Goal: Task Accomplishment & Management: Use online tool/utility

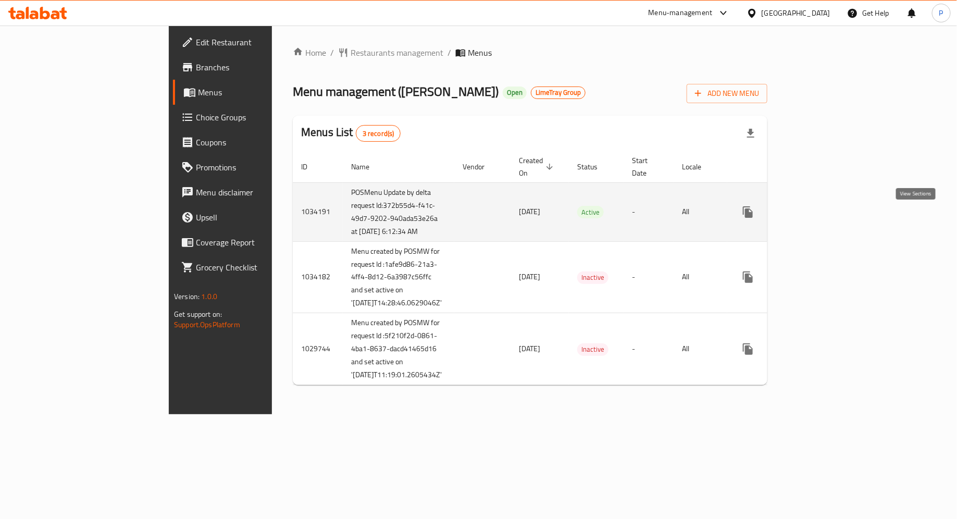
click at [829, 217] on icon "enhanced table" at bounding box center [823, 212] width 13 height 13
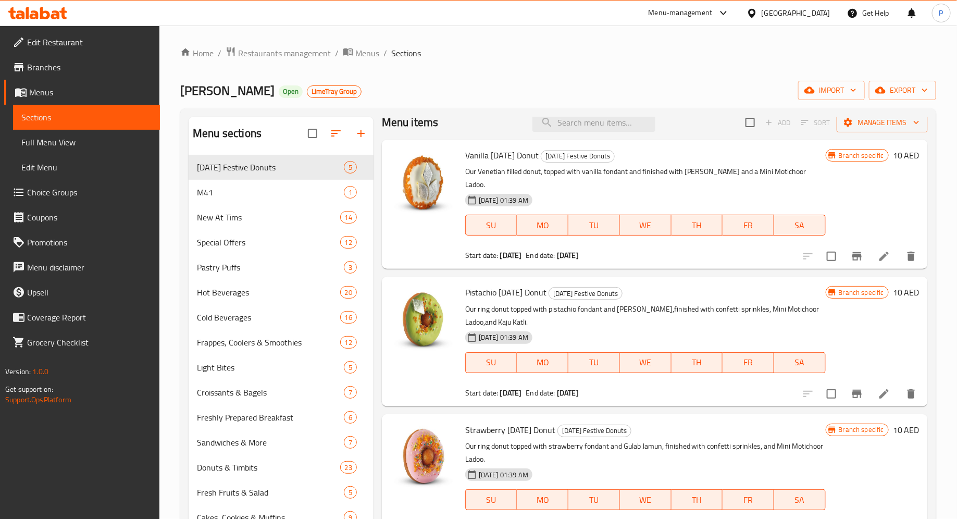
scroll to position [11, 0]
click at [425, 171] on img at bounding box center [423, 180] width 67 height 67
click at [864, 195] on div "Branch specific 10 AED" at bounding box center [873, 203] width 94 height 113
click at [882, 251] on icon at bounding box center [883, 255] width 9 height 9
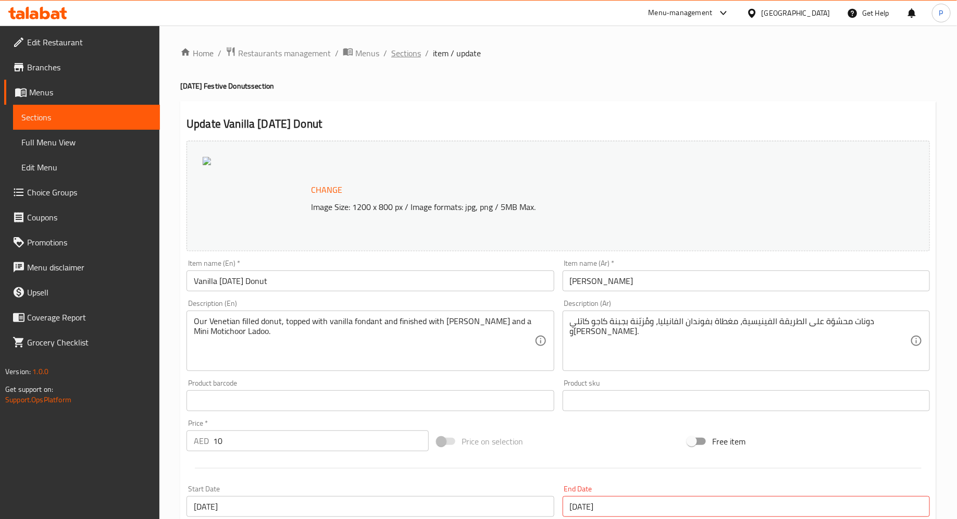
click at [406, 49] on span "Sections" at bounding box center [406, 53] width 30 height 13
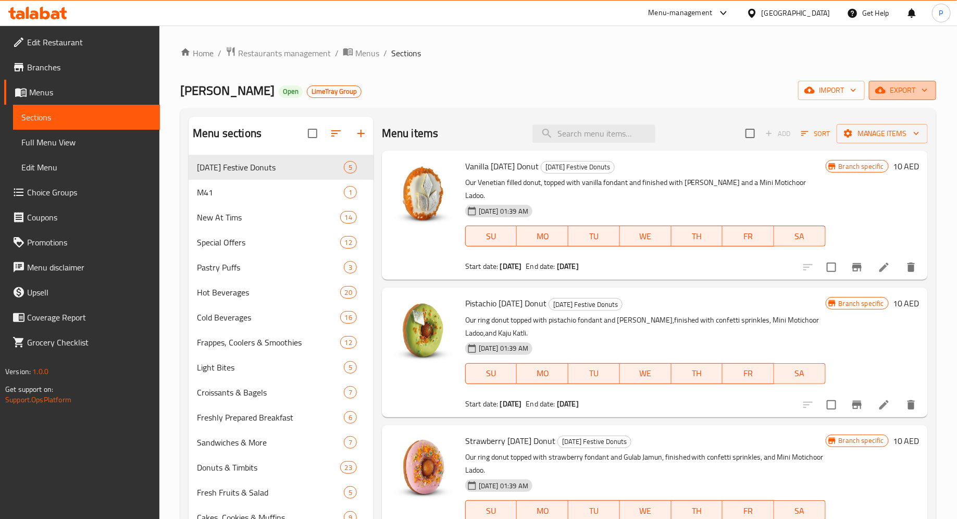
click at [893, 94] on span "export" at bounding box center [902, 90] width 51 height 13
click at [634, 69] on div at bounding box center [478, 259] width 957 height 519
click at [497, 53] on ol "Home / Restaurants management / Menus / Sections" at bounding box center [558, 53] width 756 height 14
click at [471, 96] on div "Tim Hortons Open LimeTray Group import export" at bounding box center [558, 90] width 756 height 19
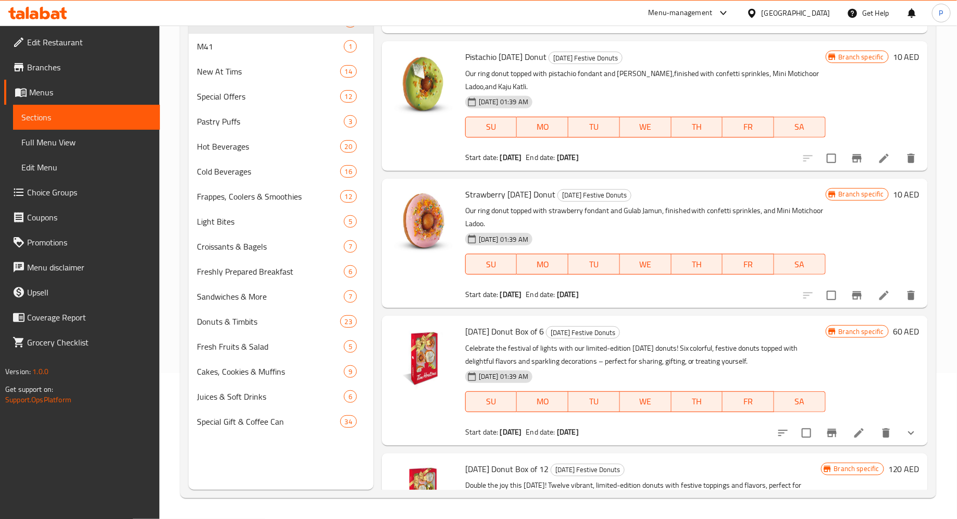
scroll to position [180, 0]
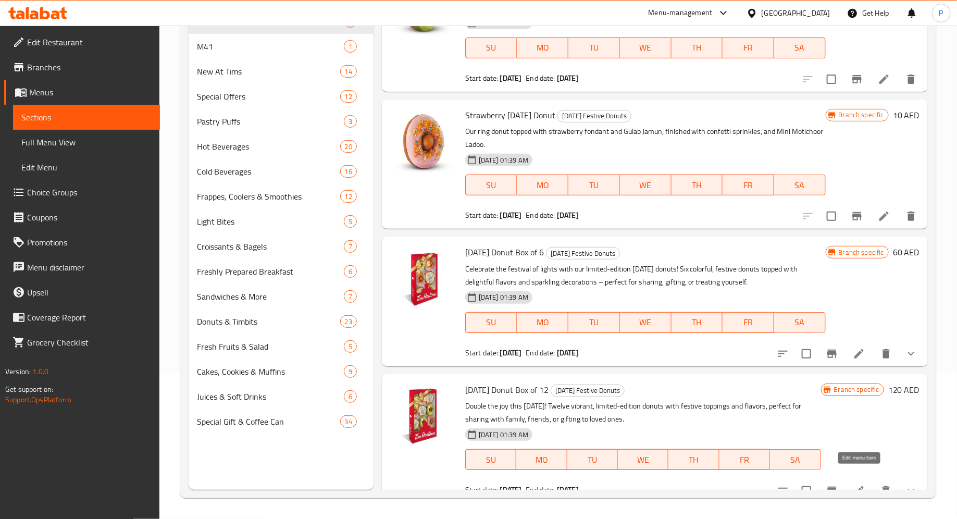
click at [864, 484] on icon at bounding box center [859, 490] width 13 height 13
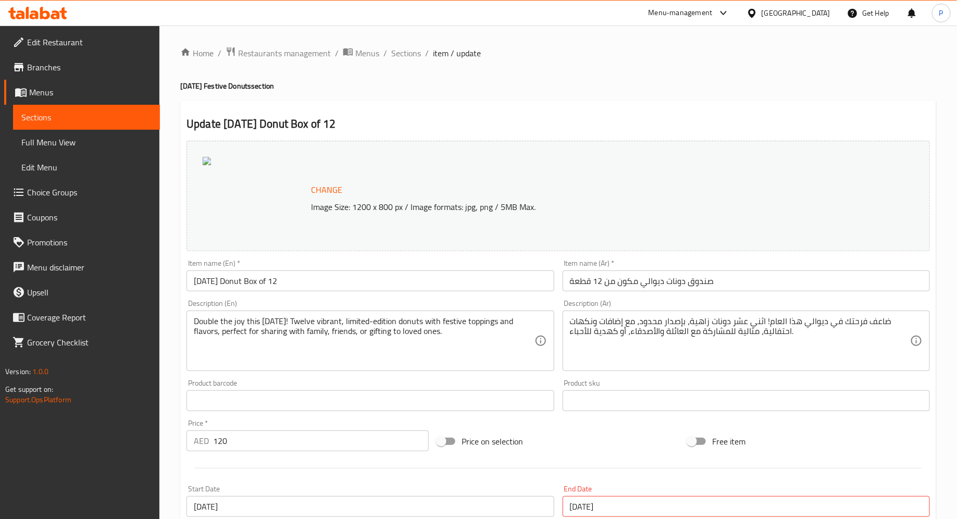
click at [68, 96] on span "Menus" at bounding box center [90, 92] width 122 height 13
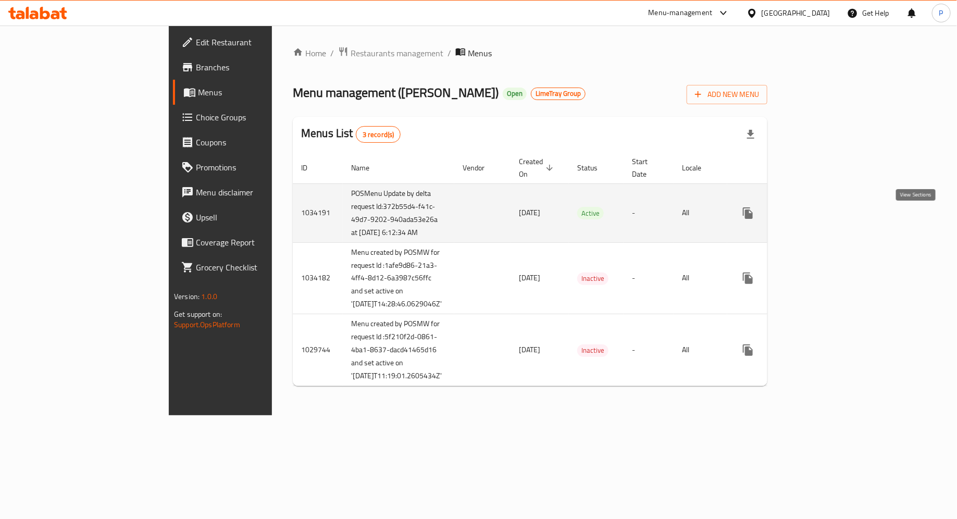
click at [829, 219] on icon "enhanced table" at bounding box center [823, 213] width 13 height 13
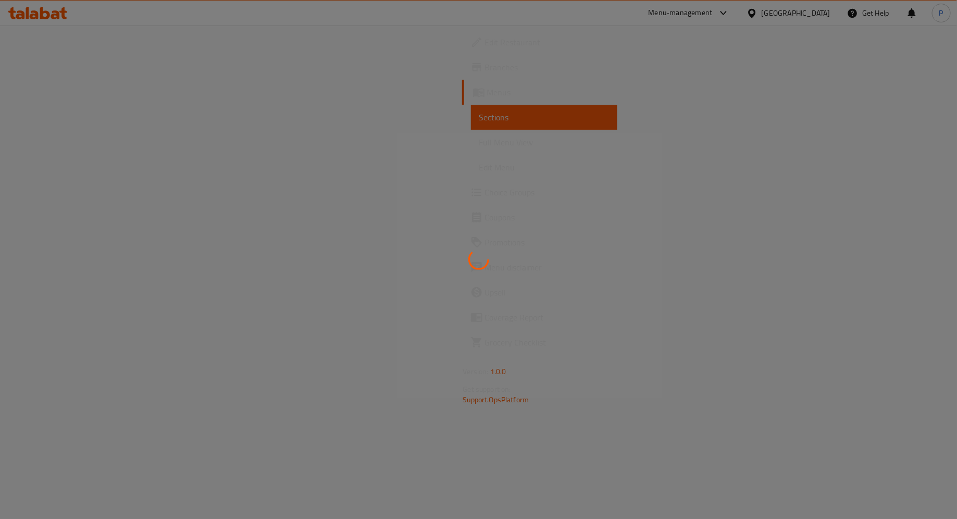
click at [463, 308] on div at bounding box center [478, 259] width 957 height 519
click at [211, 105] on div at bounding box center [478, 259] width 957 height 519
click at [51, 17] on div at bounding box center [478, 259] width 957 height 519
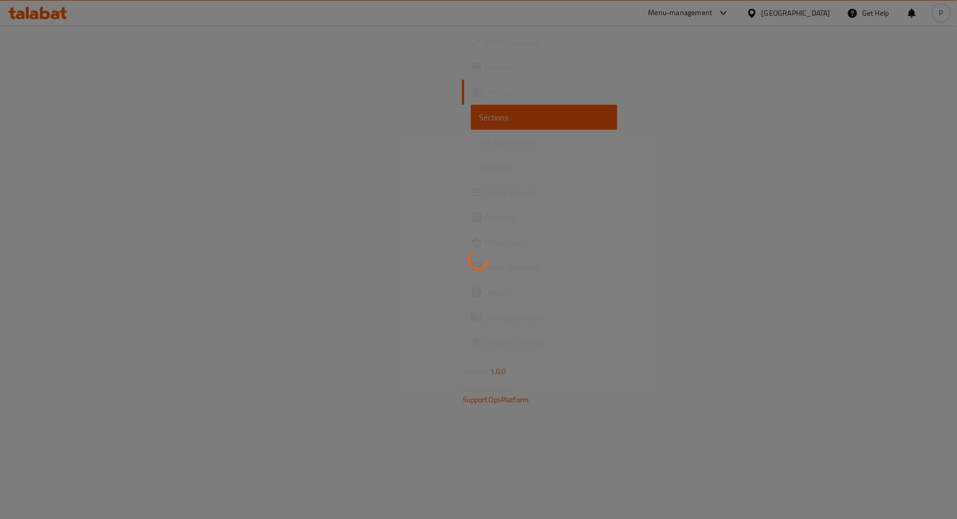
click at [51, 17] on div at bounding box center [478, 259] width 957 height 519
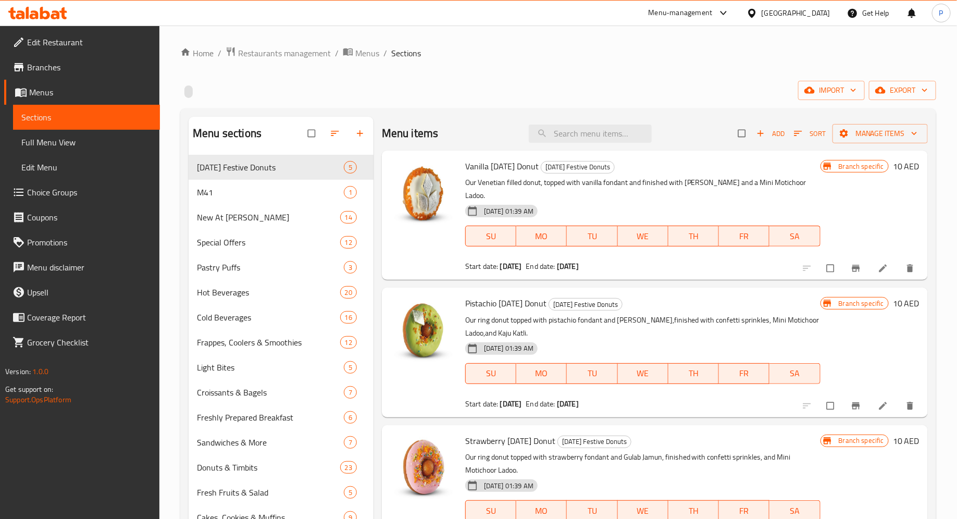
click at [51, 17] on icon at bounding box center [55, 14] width 9 height 9
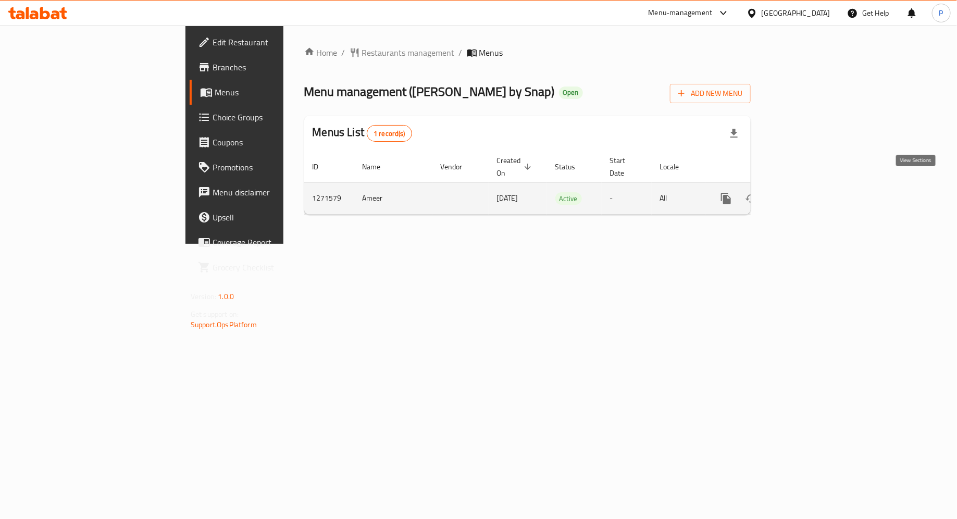
click at [806, 194] on icon "enhanced table" at bounding box center [800, 198] width 9 height 9
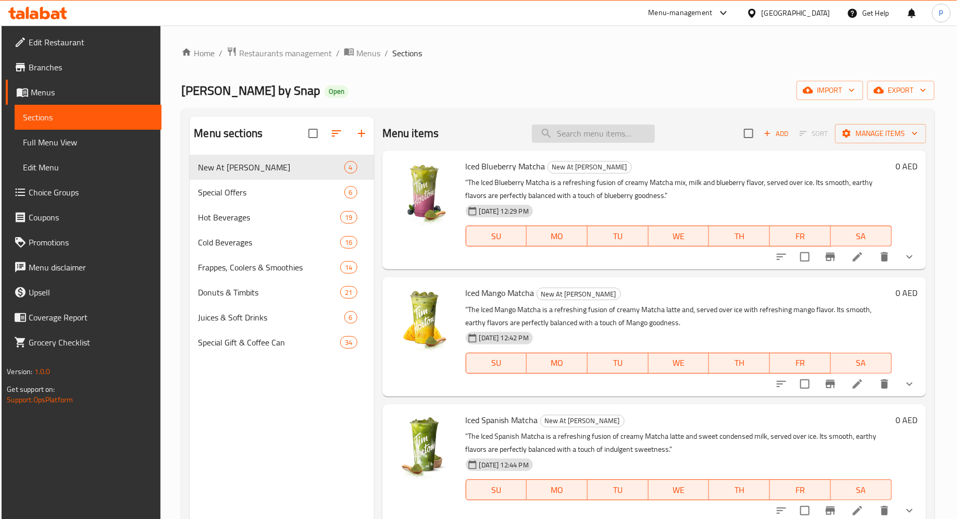
click at [560, 136] on input "search" at bounding box center [593, 133] width 123 height 18
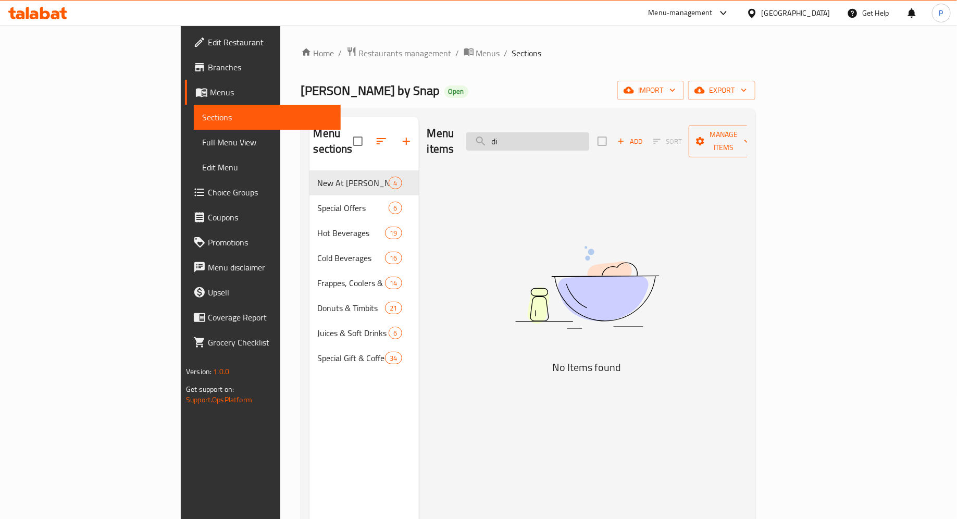
type input "d"
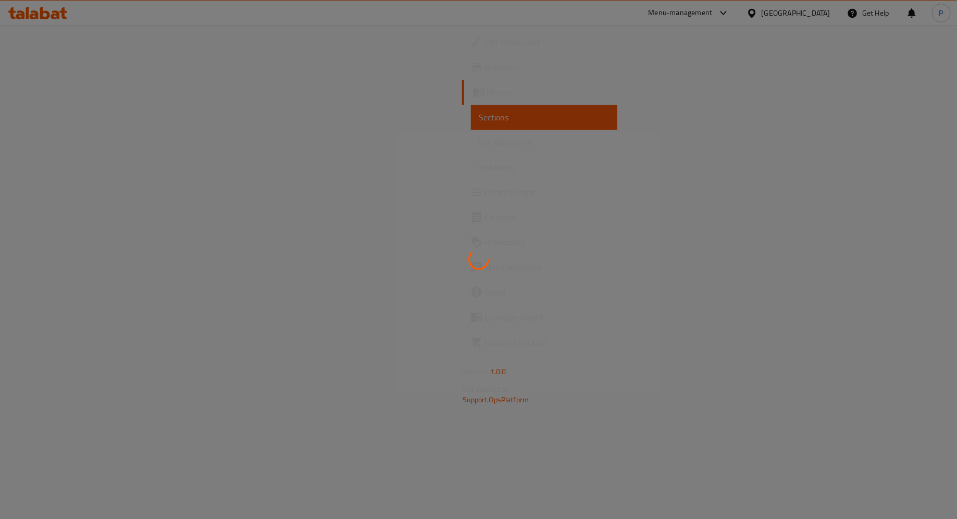
click at [348, 214] on div at bounding box center [478, 259] width 957 height 519
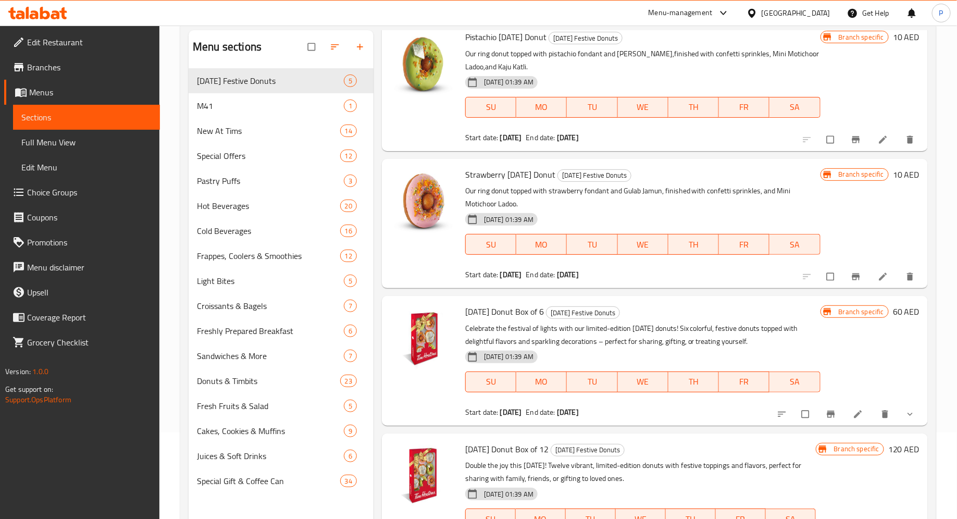
scroll to position [146, 0]
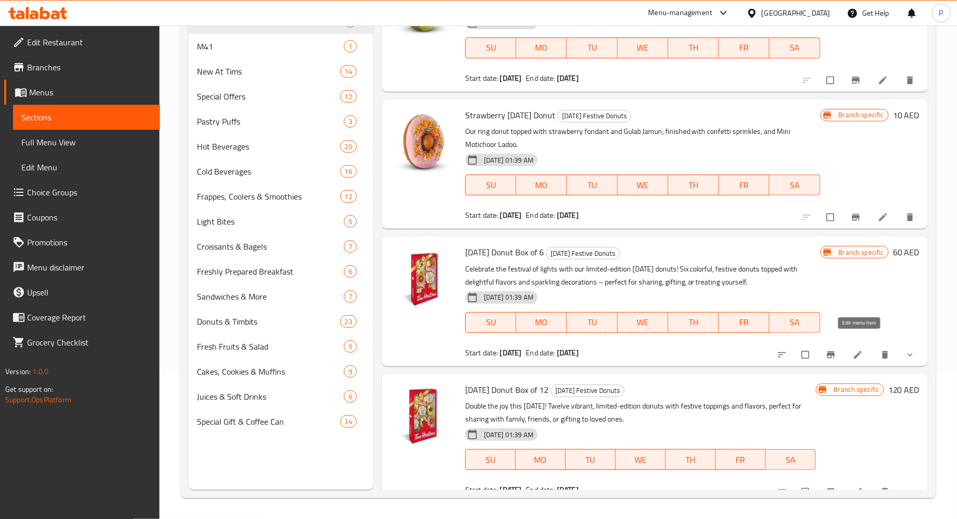
click at [857, 351] on icon at bounding box center [858, 355] width 8 height 8
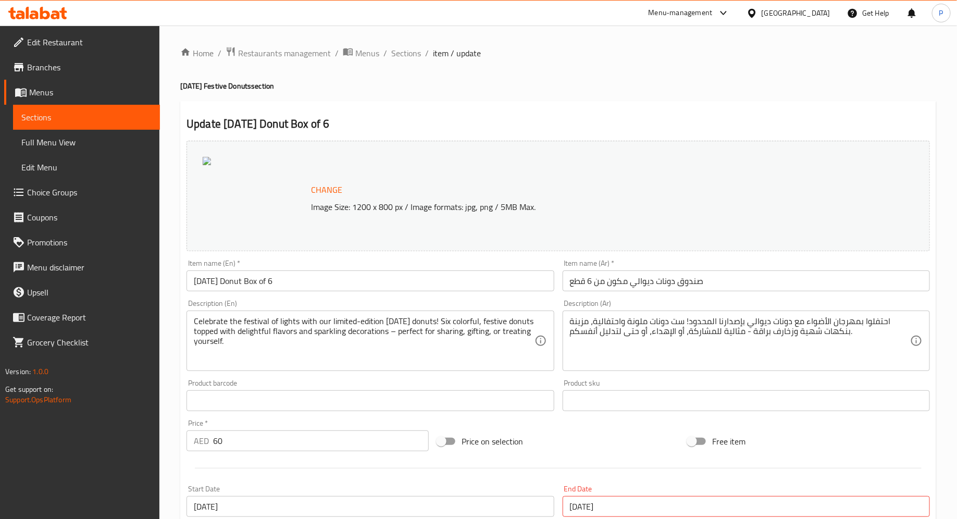
click at [39, 14] on icon at bounding box center [37, 13] width 59 height 13
